Goal: Information Seeking & Learning: Learn about a topic

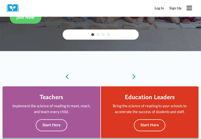
scroll to position [152, 0]
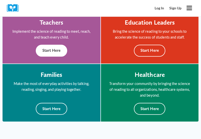
click at [54, 48] on button "Start Here" at bounding box center [51, 51] width 31 height 12
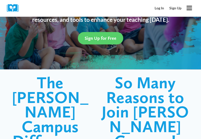
scroll to position [101, 0]
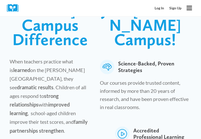
click at [55, 74] on span "When teachers practice what is learned on the [PERSON_NAME][GEOGRAPHIC_DATA], t…" at bounding box center [49, 95] width 78 height 75
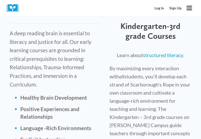
scroll to position [862, 0]
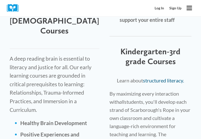
click at [163, 77] on link "structured literacy." at bounding box center [163, 80] width 41 height 6
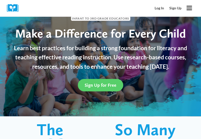
scroll to position [0, 0]
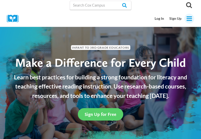
click at [193, 18] on button "Toggle Menu" at bounding box center [189, 19] width 10 height 10
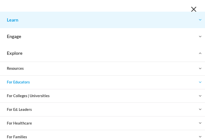
click at [196, 17] on button "Toggle child menu Expand" at bounding box center [102, 20] width 205 height 16
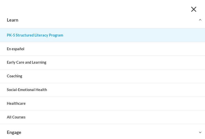
click at [44, 34] on link "PK-5 Structured Literacy Program" at bounding box center [102, 34] width 205 height 13
